Goal: Check status: Check status

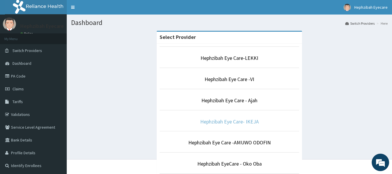
click at [224, 122] on link "Hephzibah Eye Care- IKEJA" at bounding box center [229, 121] width 59 height 7
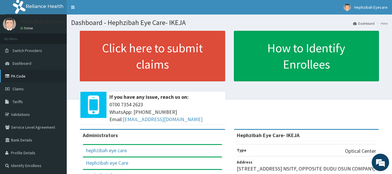
click at [28, 77] on link "PA Code" at bounding box center [33, 76] width 67 height 13
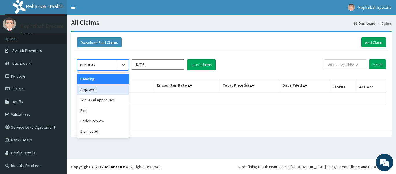
click at [112, 86] on div "Approved" at bounding box center [103, 89] width 52 height 10
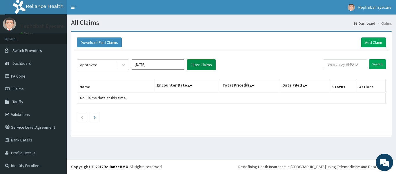
click at [190, 65] on button "Filter Claims" at bounding box center [201, 64] width 29 height 11
click at [198, 65] on button "Filter Claims" at bounding box center [201, 64] width 29 height 11
click at [123, 66] on icon at bounding box center [124, 65] width 6 height 6
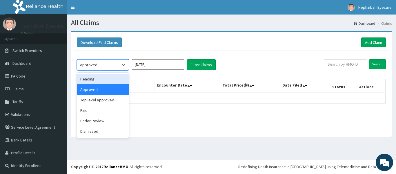
click at [114, 79] on div "Pending" at bounding box center [103, 79] width 52 height 10
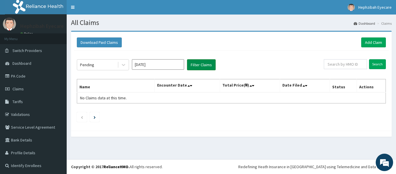
click at [199, 66] on button "Filter Claims" at bounding box center [201, 64] width 29 height 11
click at [19, 75] on link "PA Code" at bounding box center [33, 76] width 67 height 13
